Goal: Check status

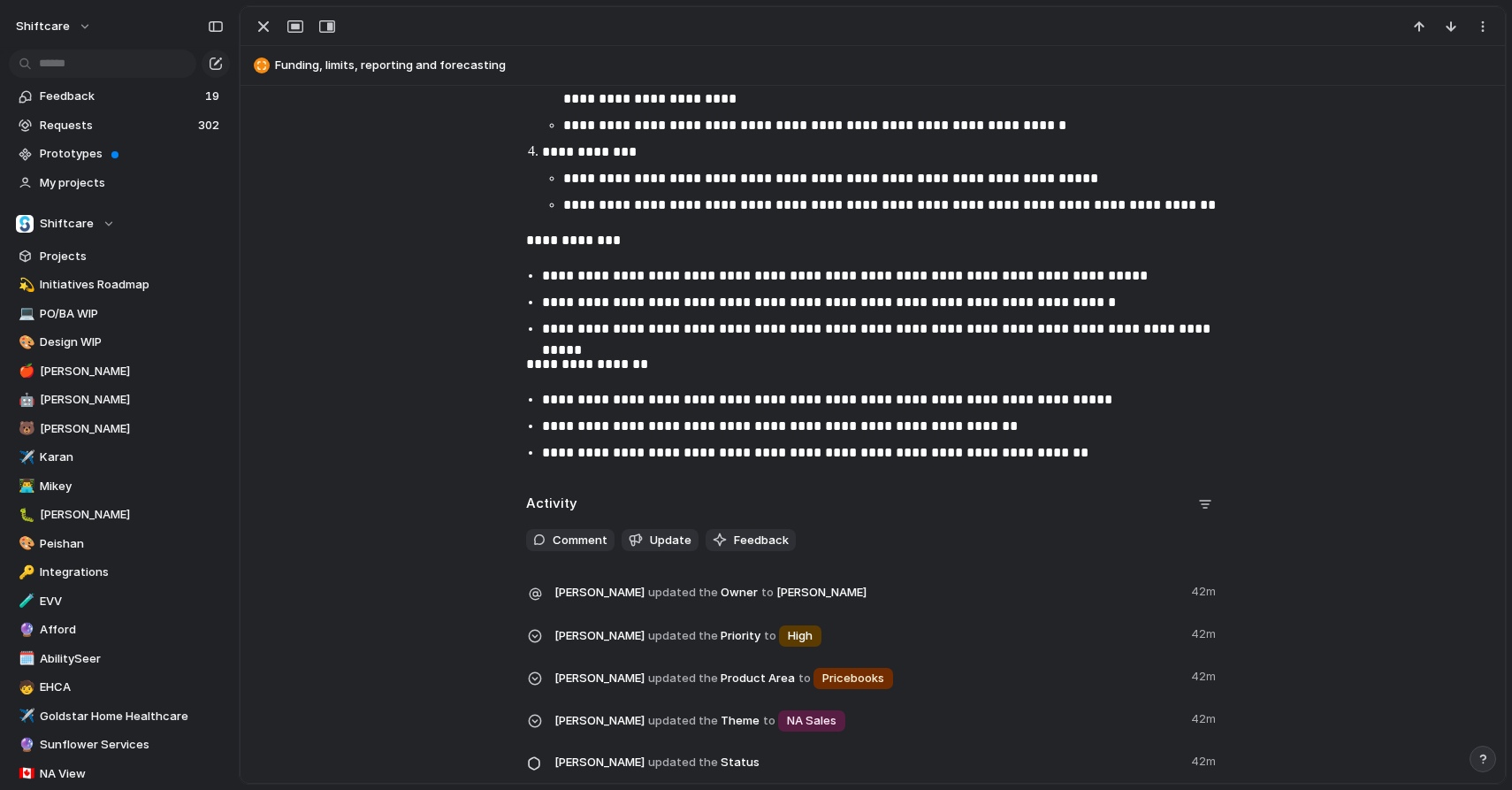
scroll to position [1121, 0]
